Goal: Book appointment/travel/reservation

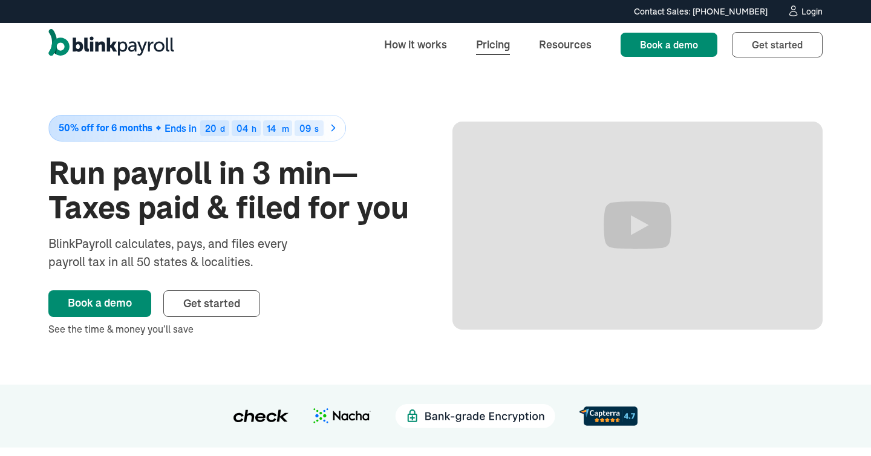
click at [497, 47] on link "Pricing" at bounding box center [493, 44] width 53 height 26
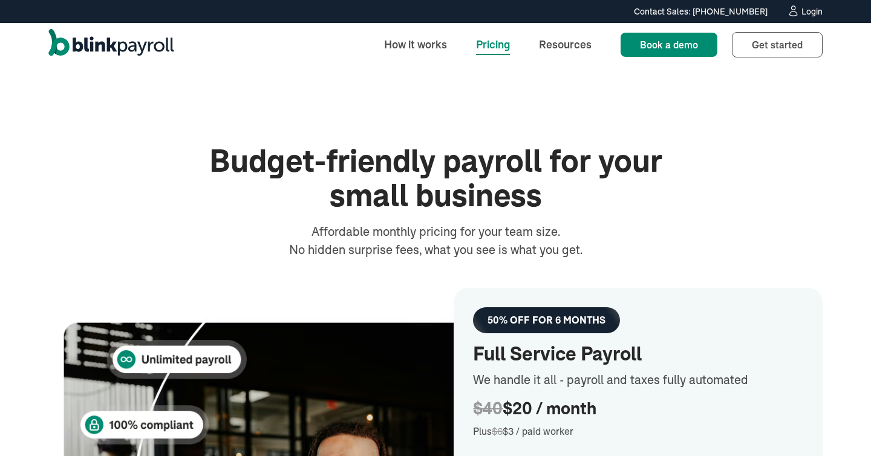
click at [129, 43] on img "home" at bounding box center [111, 44] width 126 height 31
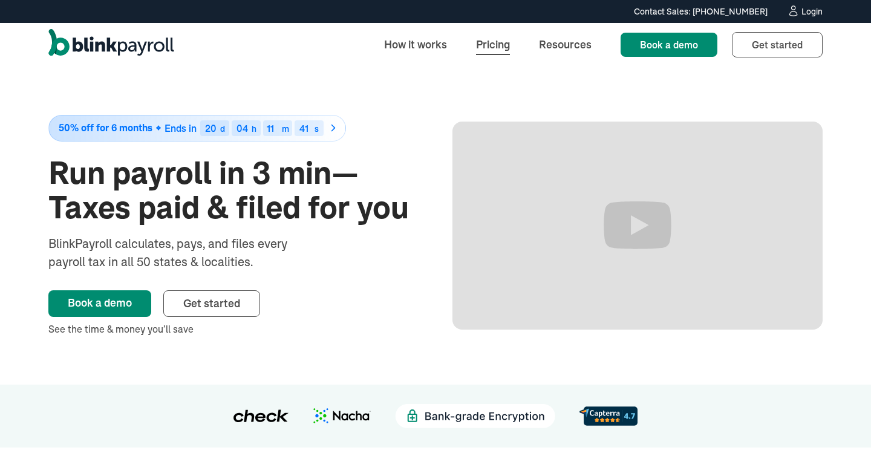
click at [490, 39] on link "Pricing" at bounding box center [493, 44] width 53 height 26
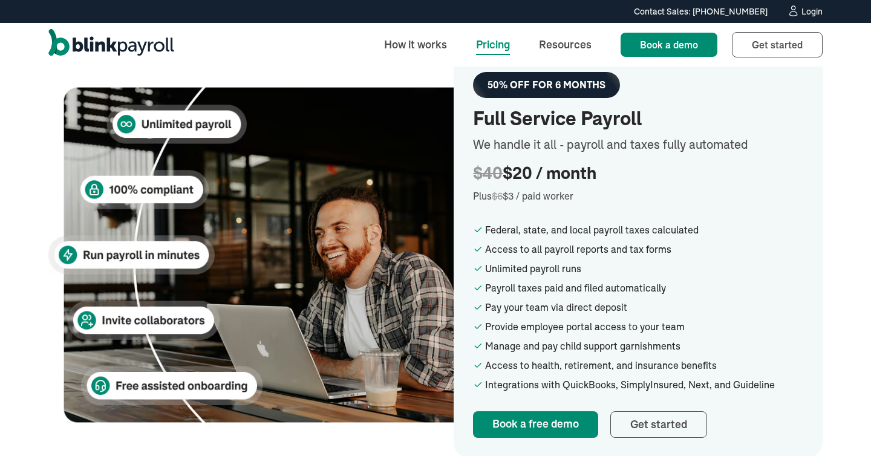
scroll to position [237, 0]
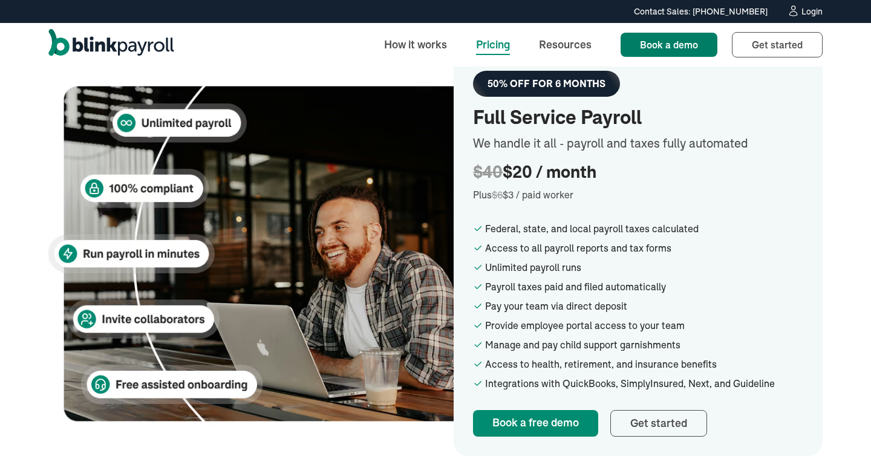
click at [669, 36] on link "Book a demo" at bounding box center [669, 45] width 97 height 24
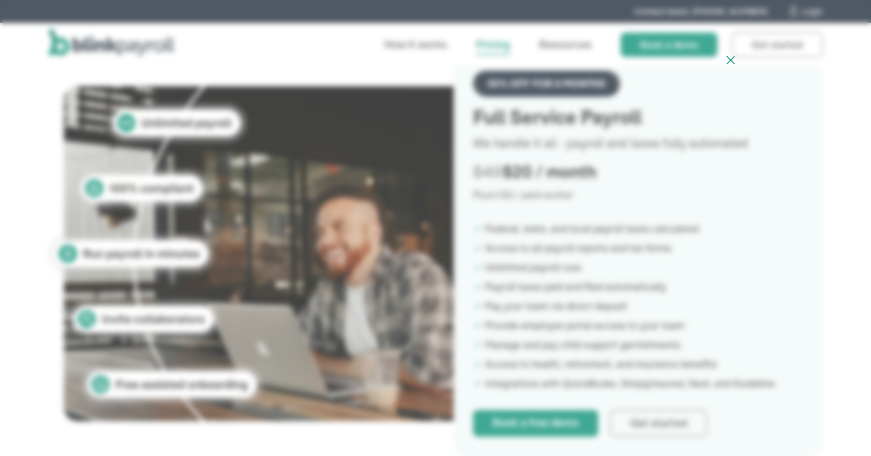
click at [765, 143] on div at bounding box center [435, 228] width 871 height 456
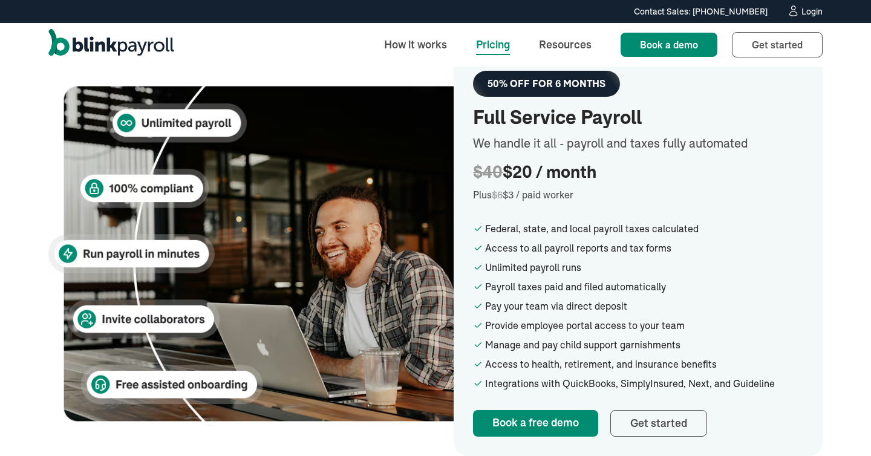
click at [765, 143] on div at bounding box center [435, 228] width 871 height 456
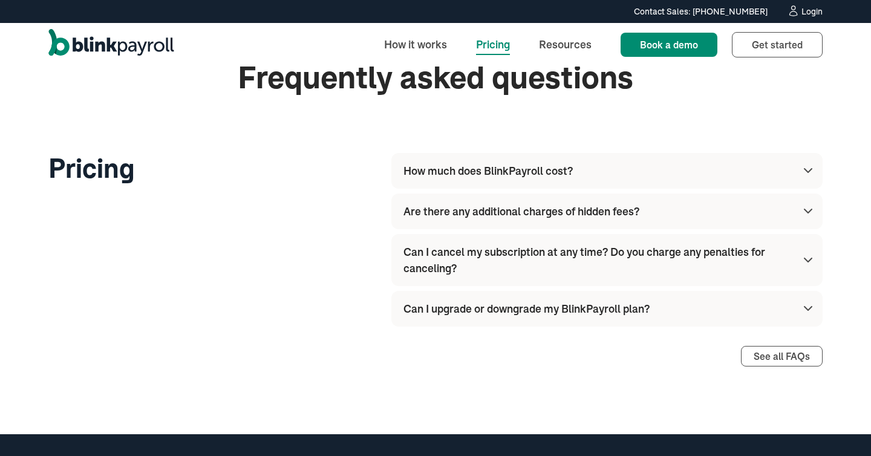
scroll to position [1609, 0]
